Goal: Transaction & Acquisition: Purchase product/service

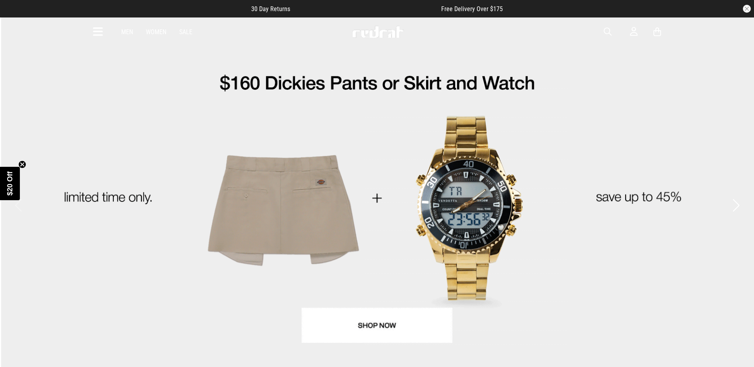
click at [101, 33] on icon at bounding box center [98, 31] width 10 height 13
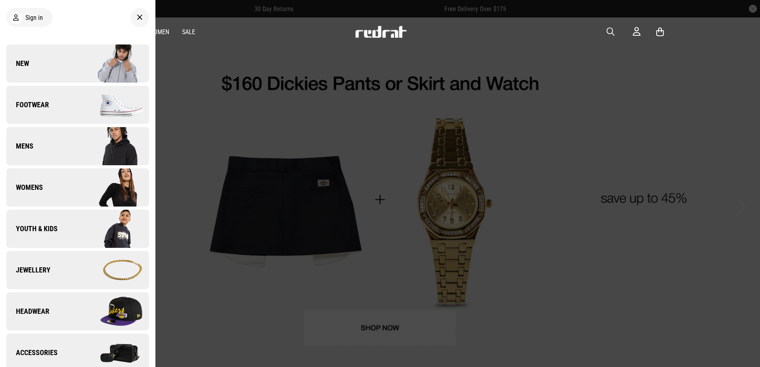
click at [46, 235] on link "Youth & Kids" at bounding box center [77, 229] width 143 height 38
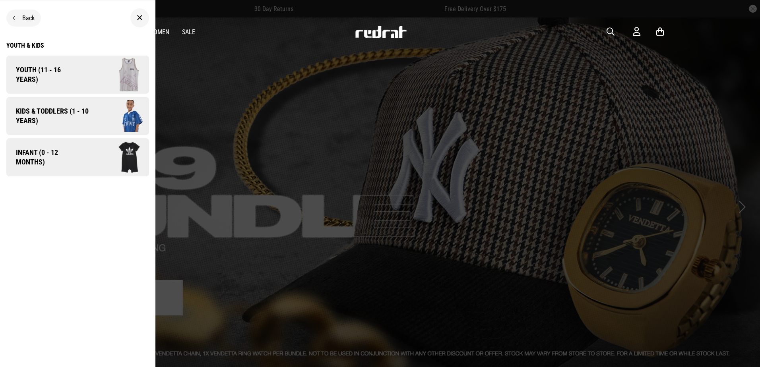
click at [83, 117] on span "Kids & Toddlers (1 - 10 years)" at bounding box center [49, 116] width 86 height 19
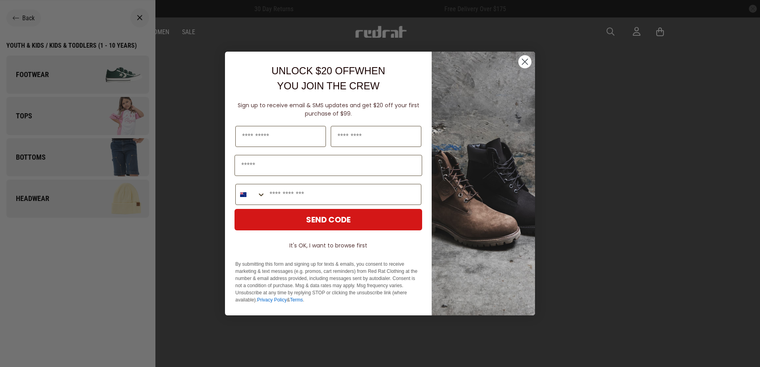
click at [525, 56] on circle "Close dialog" at bounding box center [525, 61] width 13 height 13
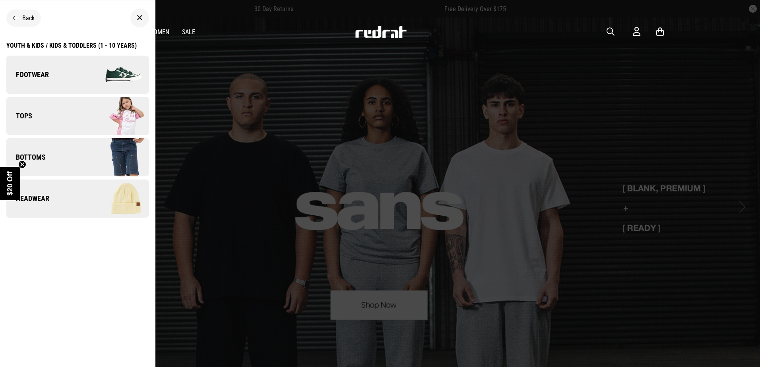
click at [40, 111] on link "Tops" at bounding box center [77, 116] width 143 height 38
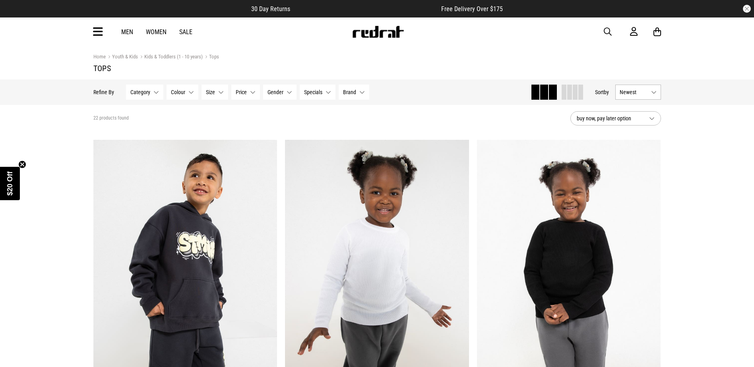
click at [636, 94] on span "Newest" at bounding box center [634, 92] width 28 height 6
drag, startPoint x: 636, startPoint y: 94, endPoint x: 631, endPoint y: 97, distance: 5.7
click at [635, 94] on span "Newest" at bounding box center [634, 92] width 28 height 6
click at [281, 98] on button "Gender None selected" at bounding box center [279, 92] width 33 height 15
click at [422, 125] on section "22 products found buy now, pay later option" at bounding box center [377, 118] width 581 height 27
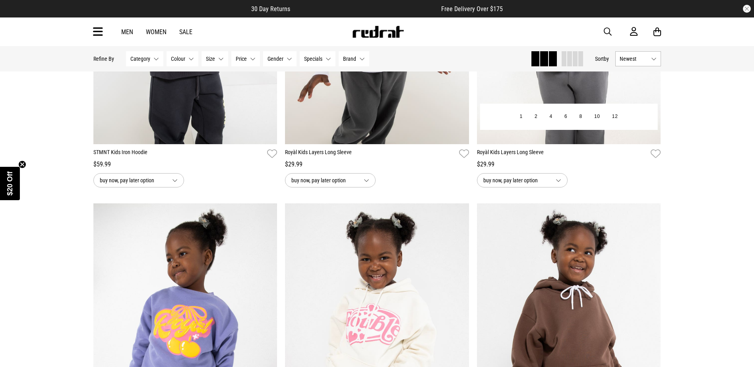
scroll to position [80, 0]
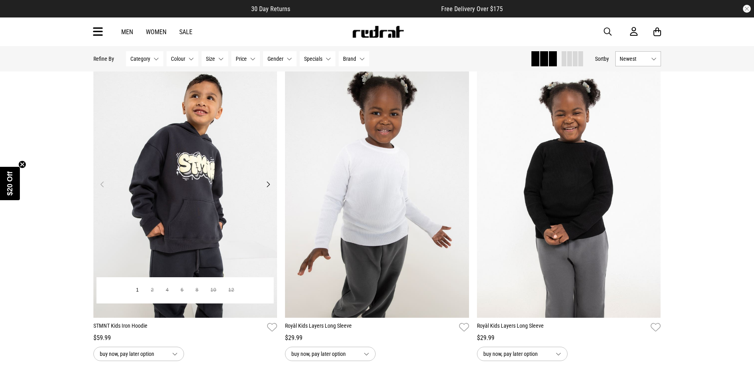
click at [271, 188] on button "Next" at bounding box center [268, 185] width 10 height 10
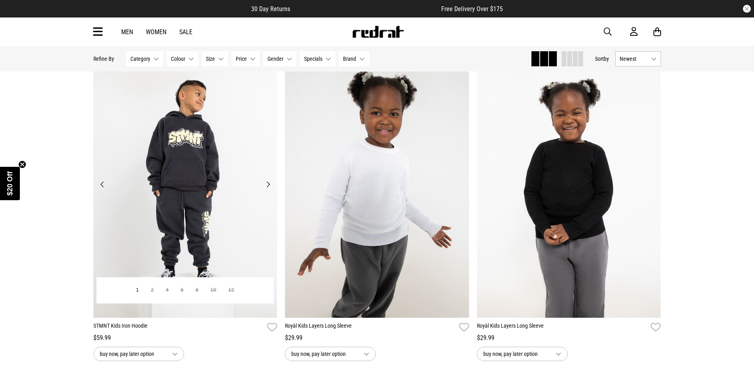
click at [268, 186] on button "Next" at bounding box center [268, 185] width 10 height 10
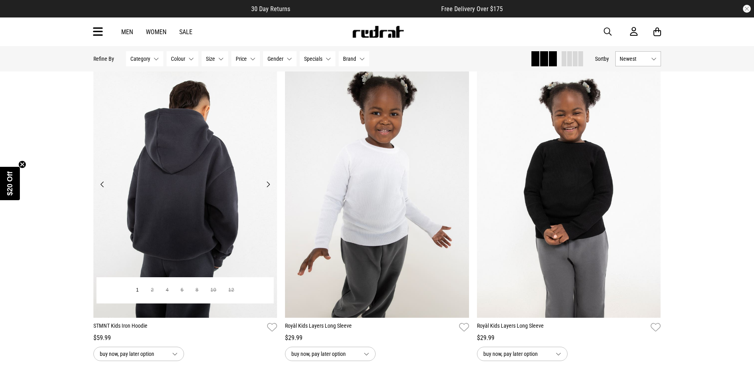
click at [268, 184] on button "Next" at bounding box center [268, 185] width 10 height 10
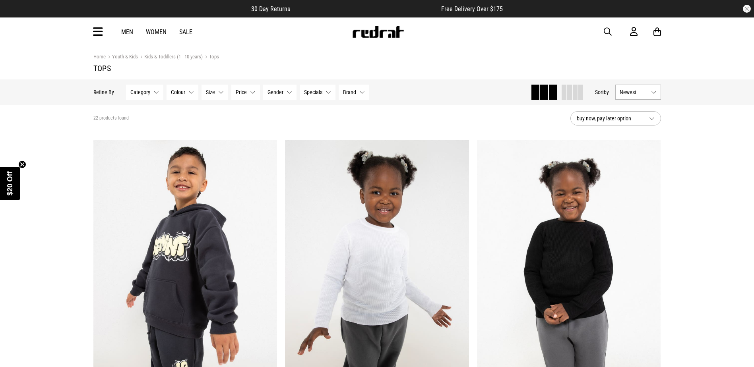
click at [96, 36] on icon at bounding box center [98, 31] width 10 height 13
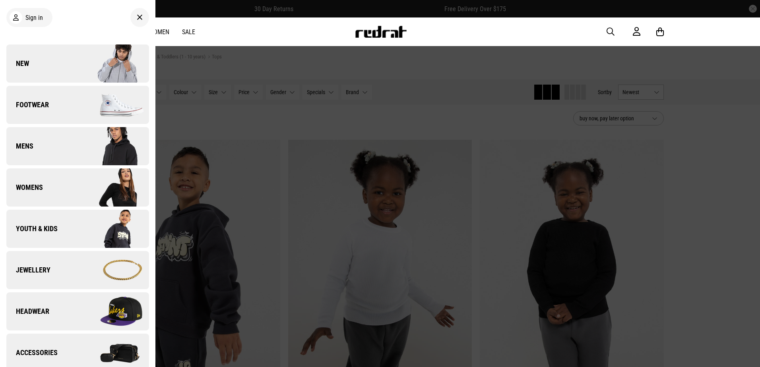
click at [60, 231] on link "Youth & Kids" at bounding box center [77, 229] width 143 height 38
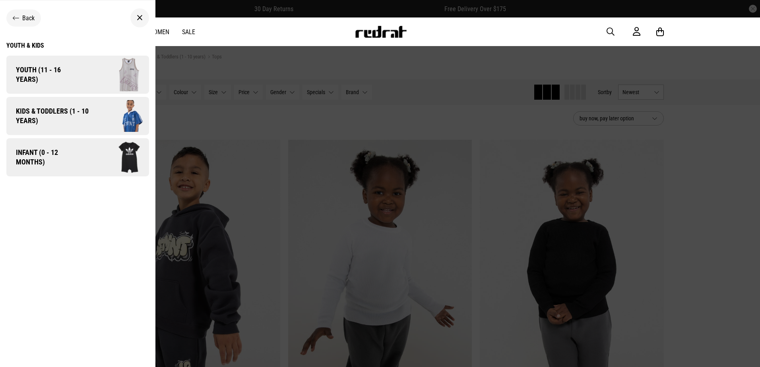
click at [78, 114] on span "Kids & Toddlers (1 - 10 years)" at bounding box center [49, 116] width 86 height 19
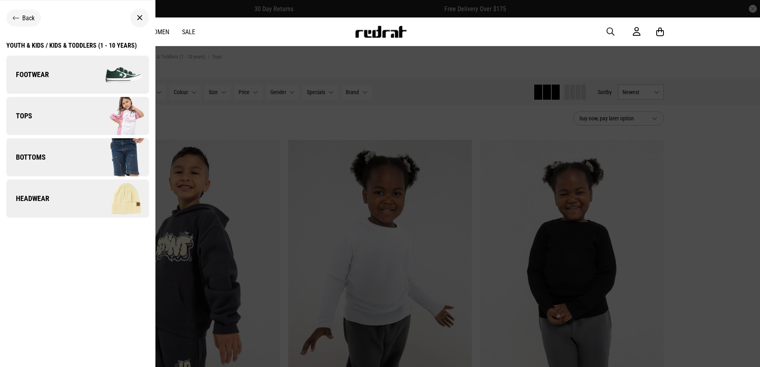
click at [49, 64] on link "Footwear" at bounding box center [77, 75] width 143 height 38
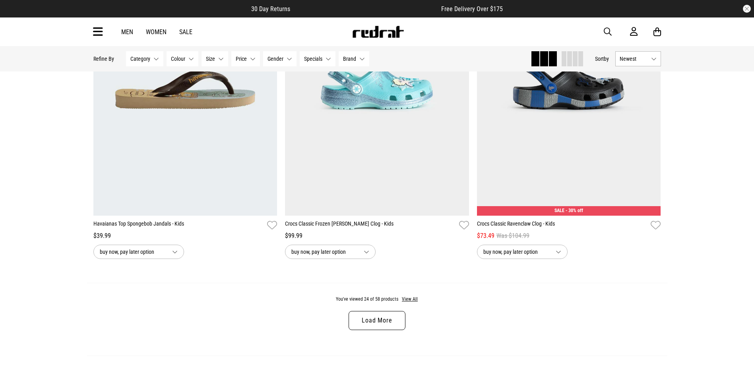
scroll to position [2426, 0]
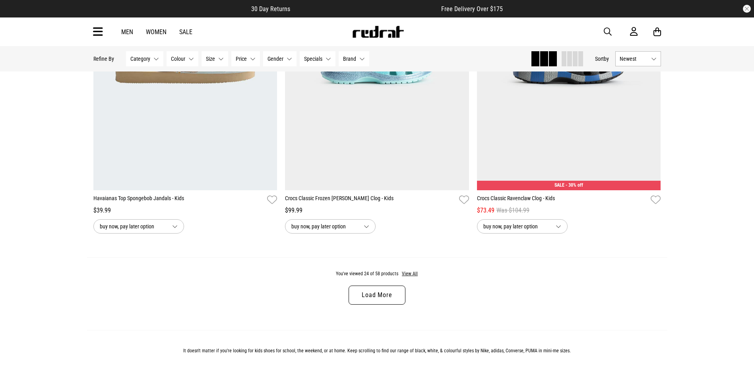
click at [399, 299] on link "Load More" at bounding box center [377, 295] width 56 height 19
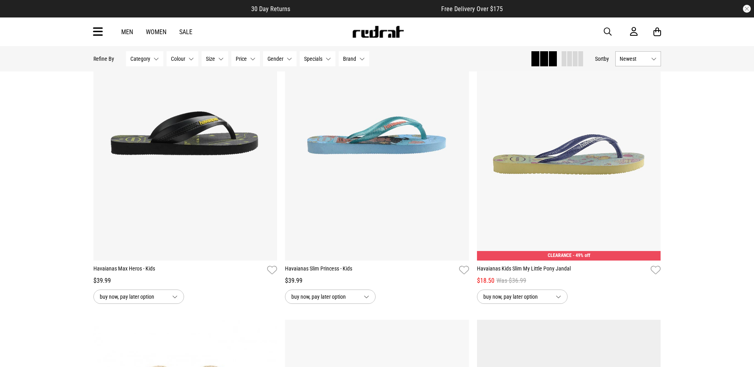
scroll to position [4628, 0]
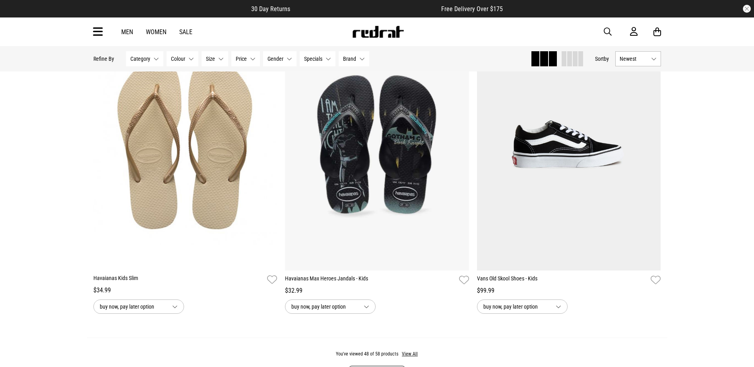
scroll to position [2461, 0]
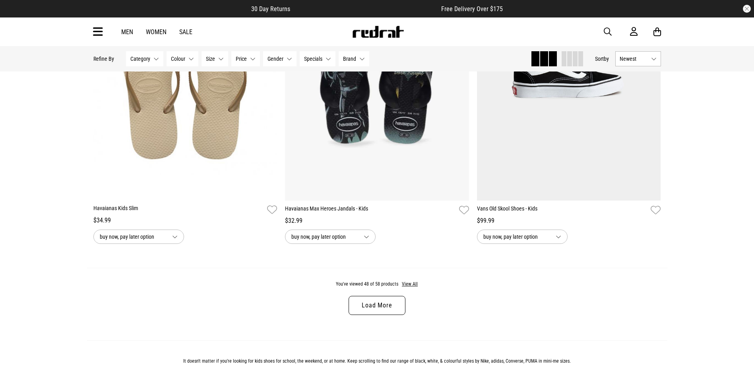
click at [363, 308] on link "Load More" at bounding box center [377, 305] width 56 height 19
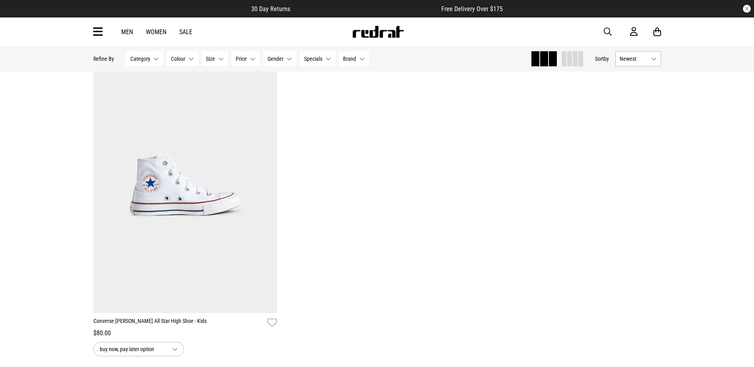
scroll to position [3694, 0]
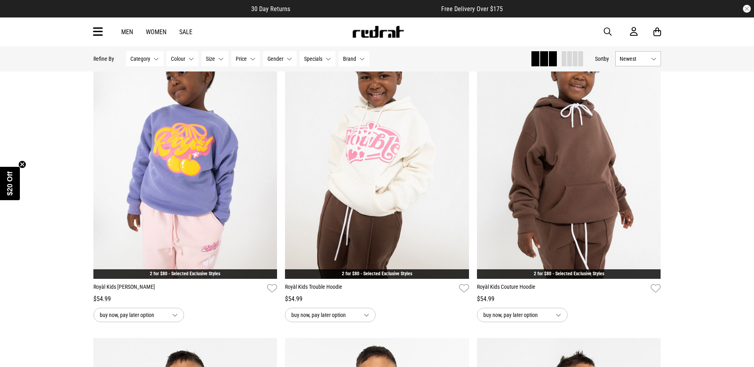
scroll to position [437, 0]
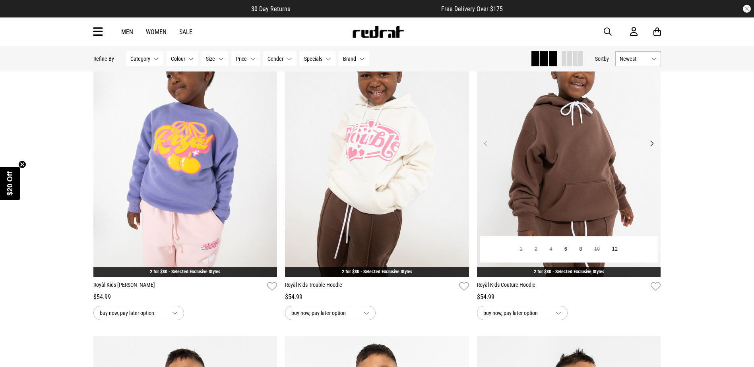
click at [652, 144] on button "Next" at bounding box center [652, 144] width 10 height 10
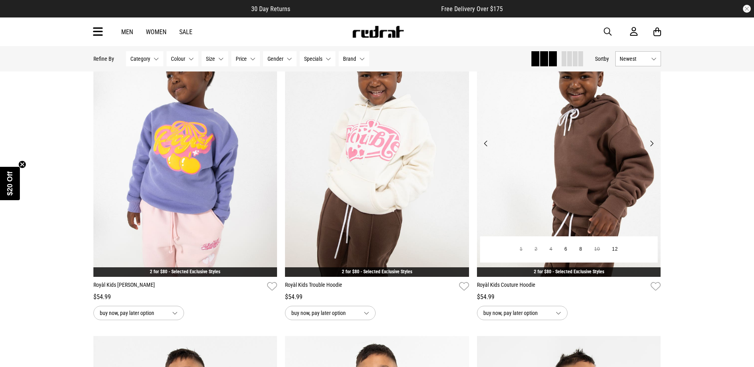
click at [655, 142] on button "Next" at bounding box center [652, 144] width 10 height 10
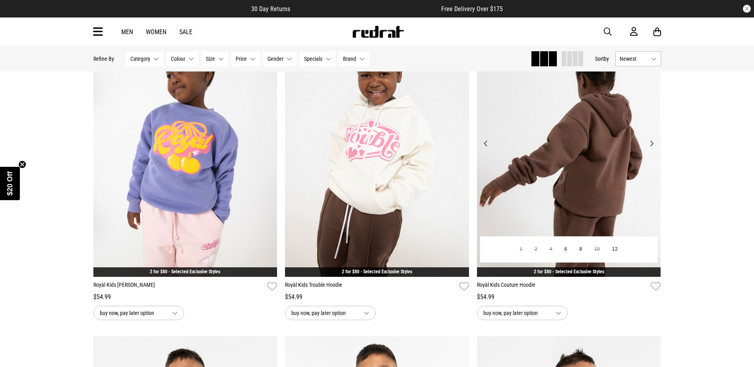
click at [653, 144] on button "Next" at bounding box center [652, 144] width 10 height 10
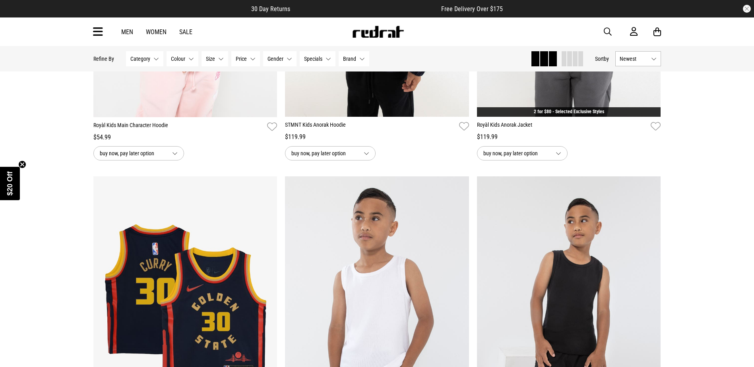
scroll to position [1233, 0]
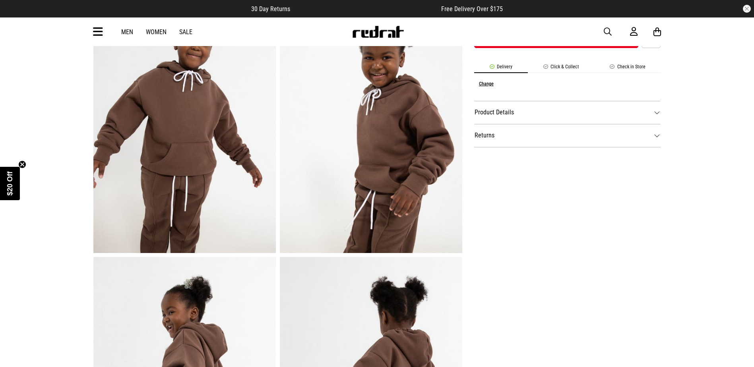
scroll to position [517, 0]
